Goal: Check status

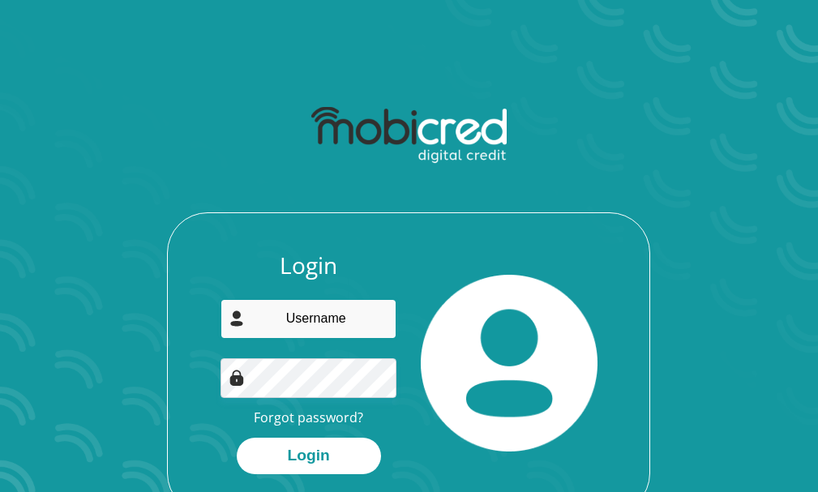
click at [309, 315] on input "email" at bounding box center [309, 319] width 176 height 40
type input "steffi.knoetze@gmail.com"
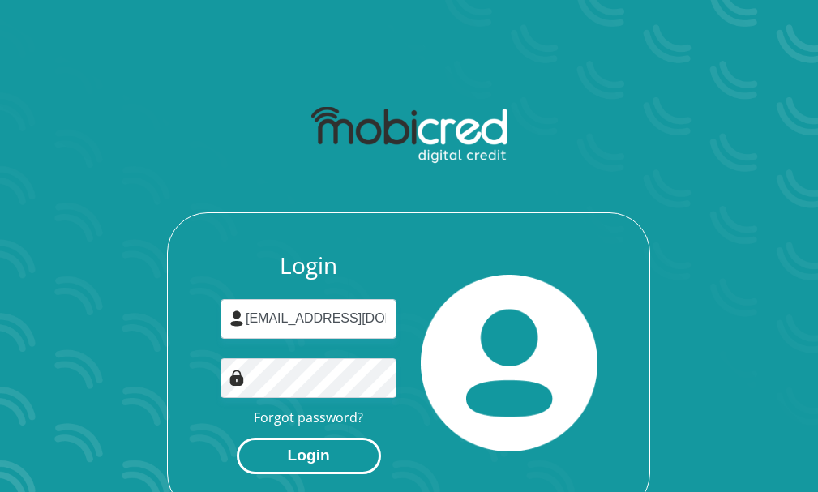
click at [328, 452] on button "Login" at bounding box center [309, 456] width 144 height 36
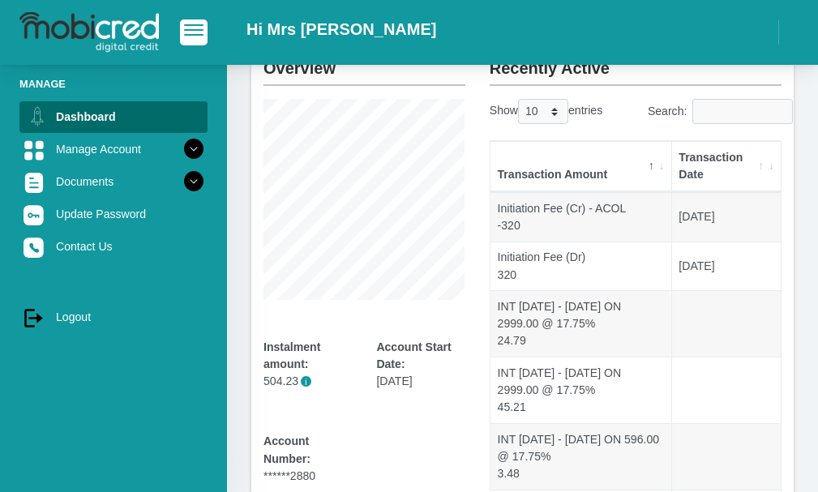
scroll to position [93, 0]
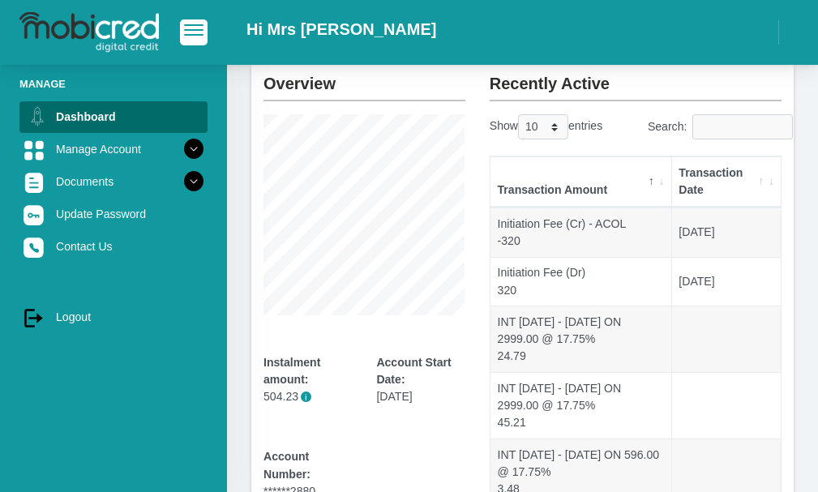
click at [757, 179] on th "Transaction Date" at bounding box center [726, 181] width 109 height 51
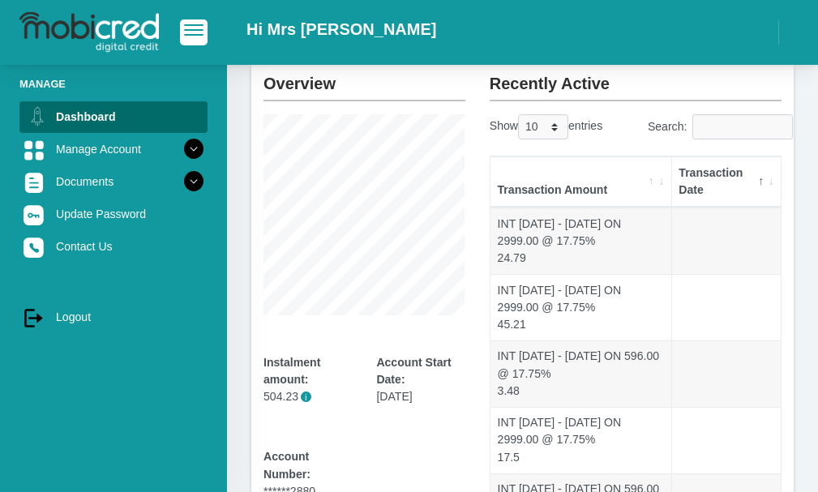
click at [754, 179] on th "Transaction Date" at bounding box center [726, 181] width 109 height 51
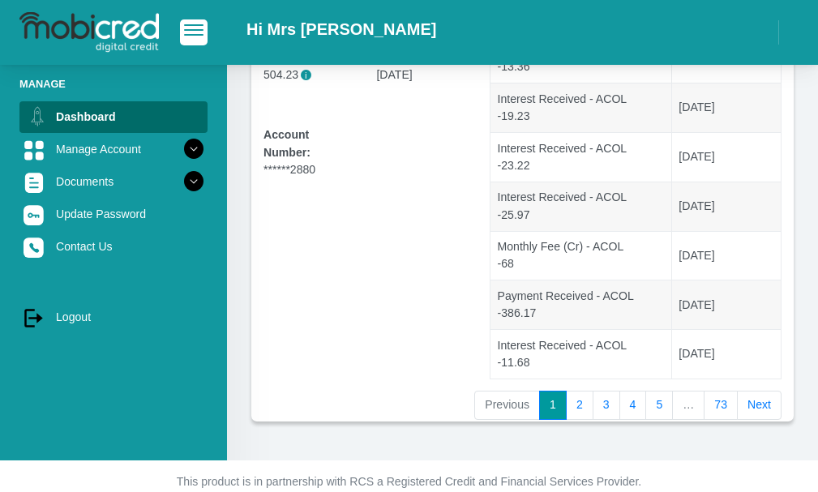
scroll to position [428, 0]
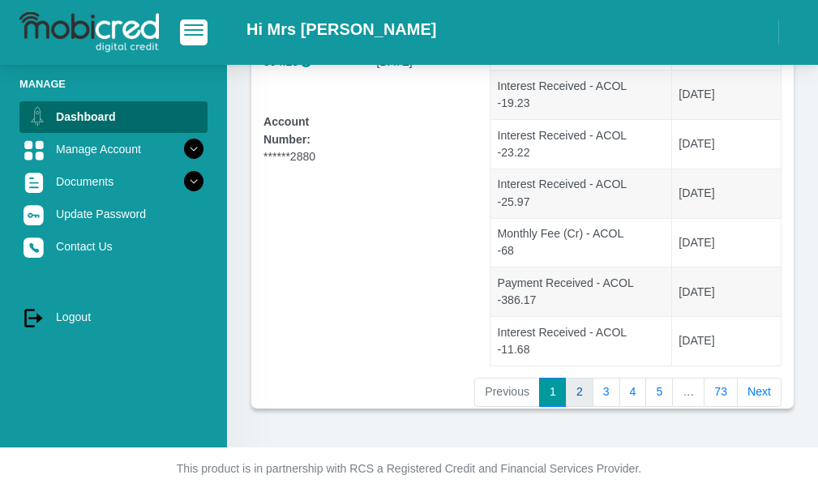
click at [585, 386] on link "2" at bounding box center [580, 392] width 28 height 29
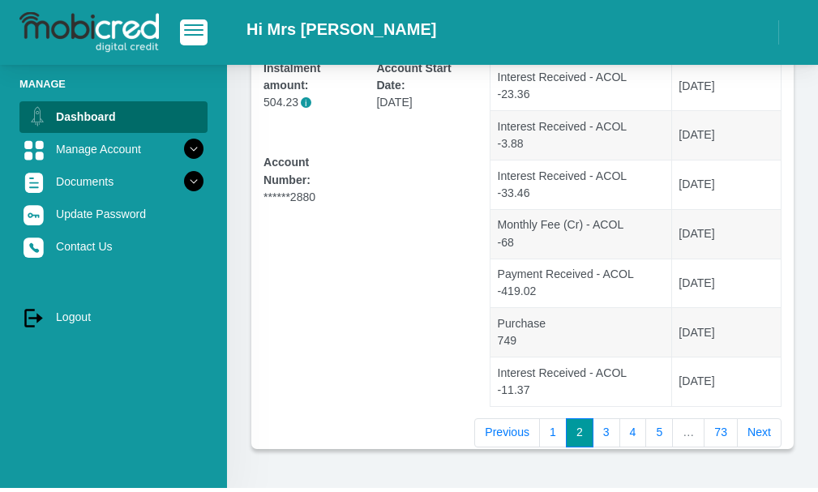
scroll to position [404, 0]
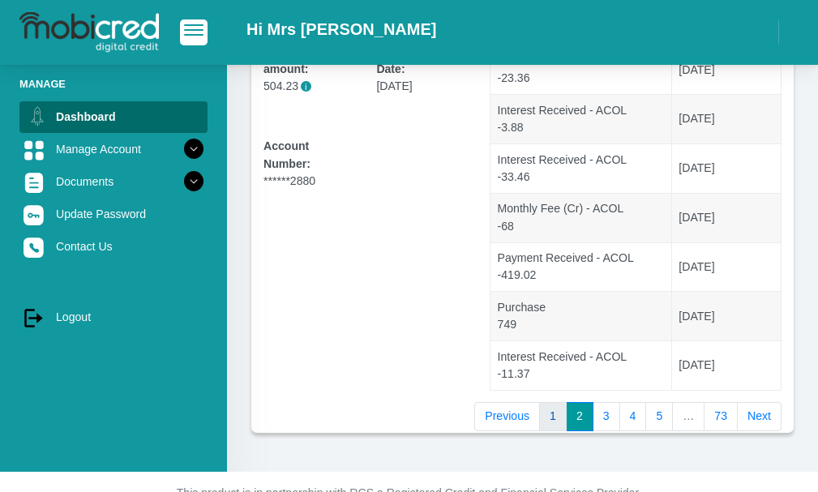
click at [551, 413] on link "1" at bounding box center [553, 416] width 28 height 29
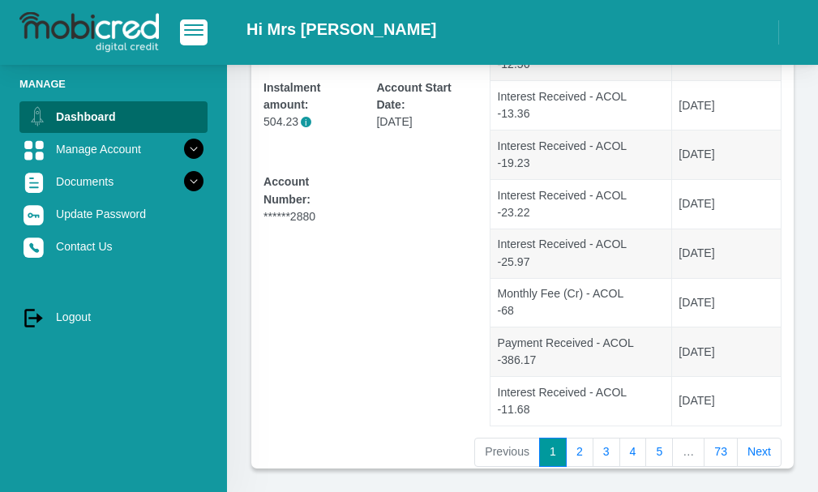
scroll to position [370, 0]
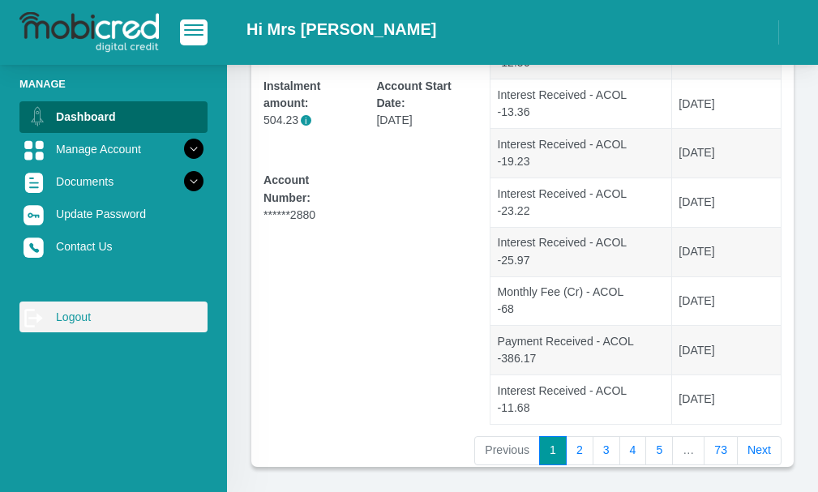
click at [65, 315] on link "log out Logout" at bounding box center [113, 317] width 188 height 31
